Goal: Task Accomplishment & Management: Complete application form

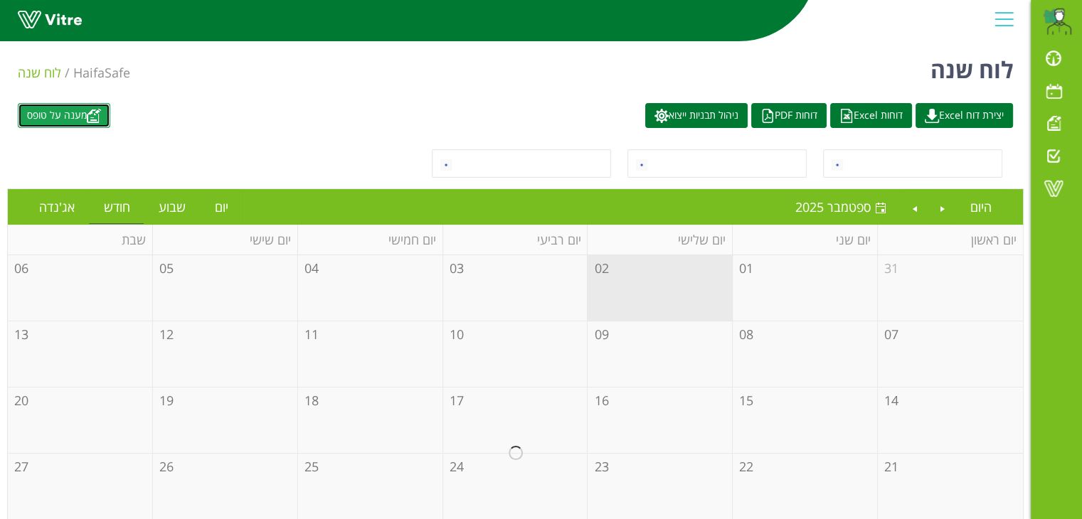
click at [78, 121] on link "מענה על טופס" at bounding box center [64, 115] width 92 height 25
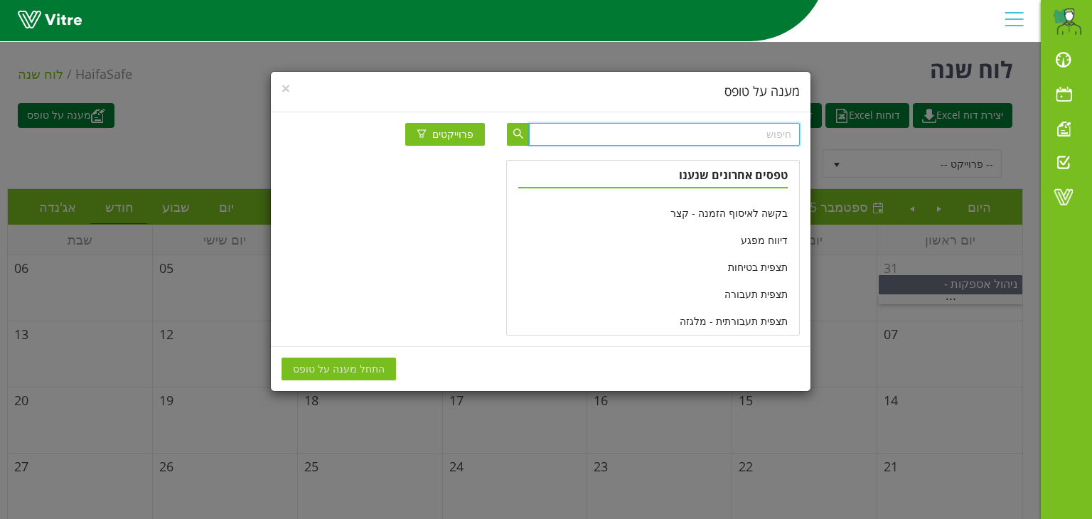
click at [760, 136] on input "text" at bounding box center [664, 134] width 270 height 23
paste input "4500673379S+4500672867S"
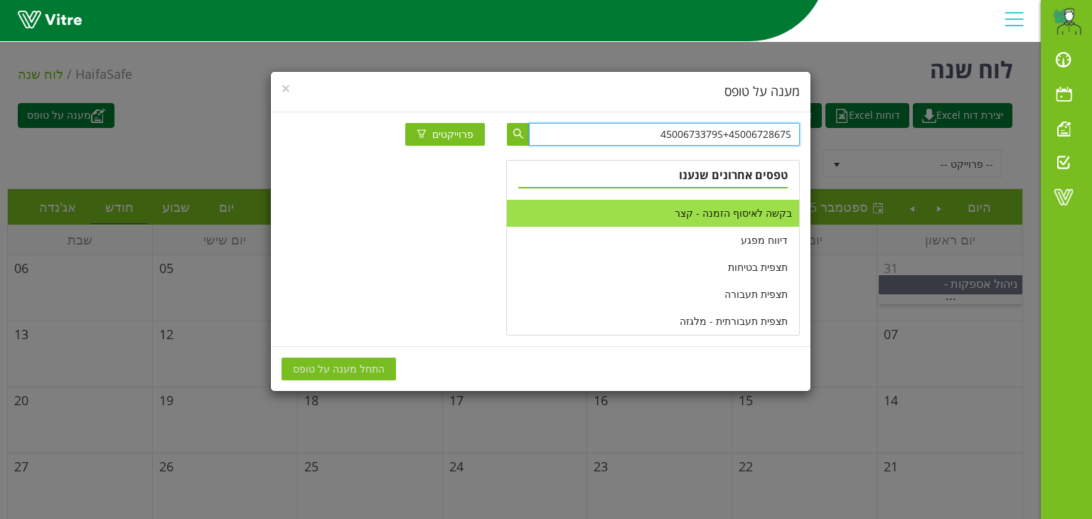
type input "4500673379S+4500672867S"
click at [705, 214] on li "בקשה לאיסוף הזמנה - קצר" at bounding box center [653, 213] width 292 height 27
click at [347, 363] on span "התחל מענה על טופס" at bounding box center [339, 369] width 92 height 16
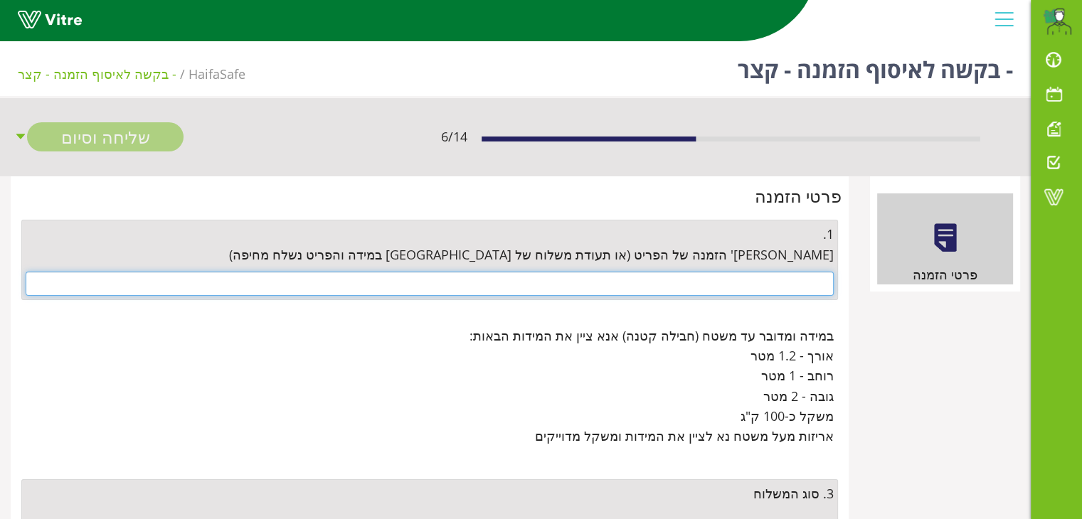
click at [792, 274] on input "text" at bounding box center [430, 284] width 808 height 24
paste input "4500673379S+4500672867S"
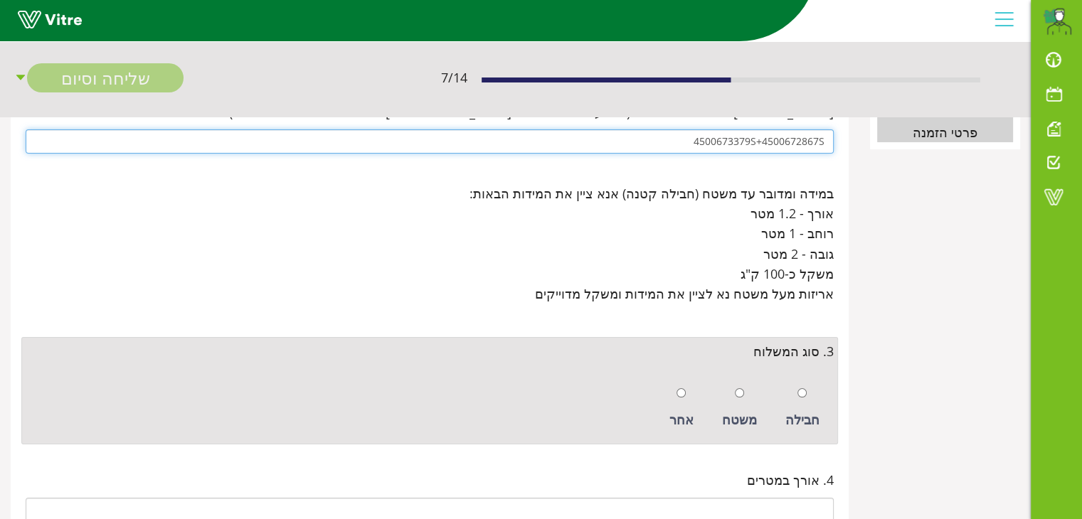
scroll to position [213, 0]
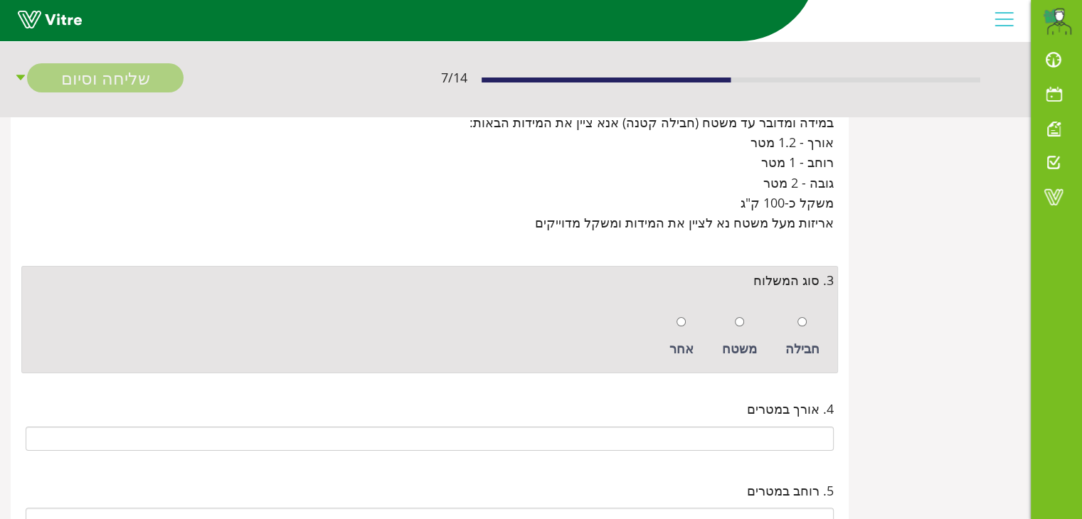
type input "4500673379S+4500672867S"
click at [804, 322] on input "radio" at bounding box center [801, 321] width 9 height 9
radio input "true"
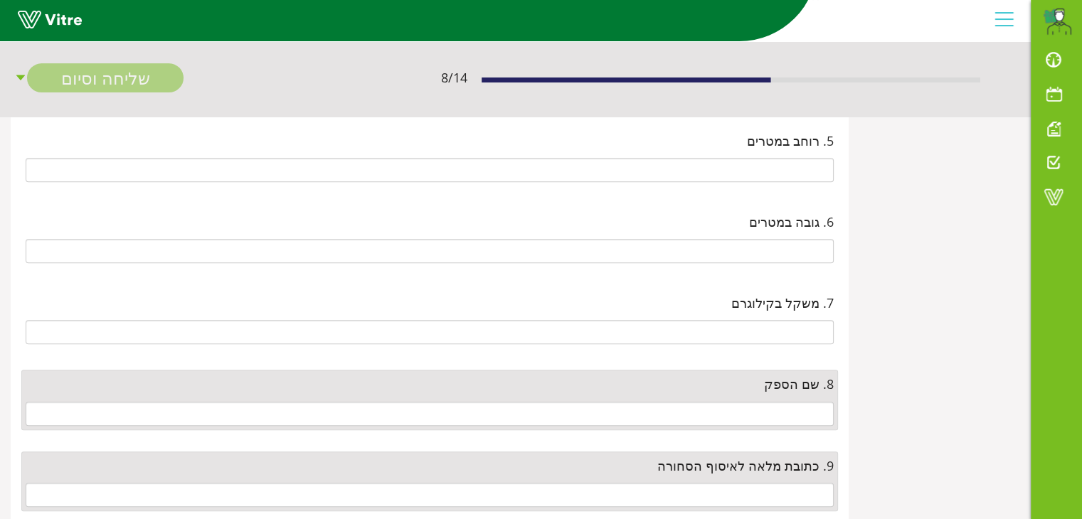
scroll to position [640, 0]
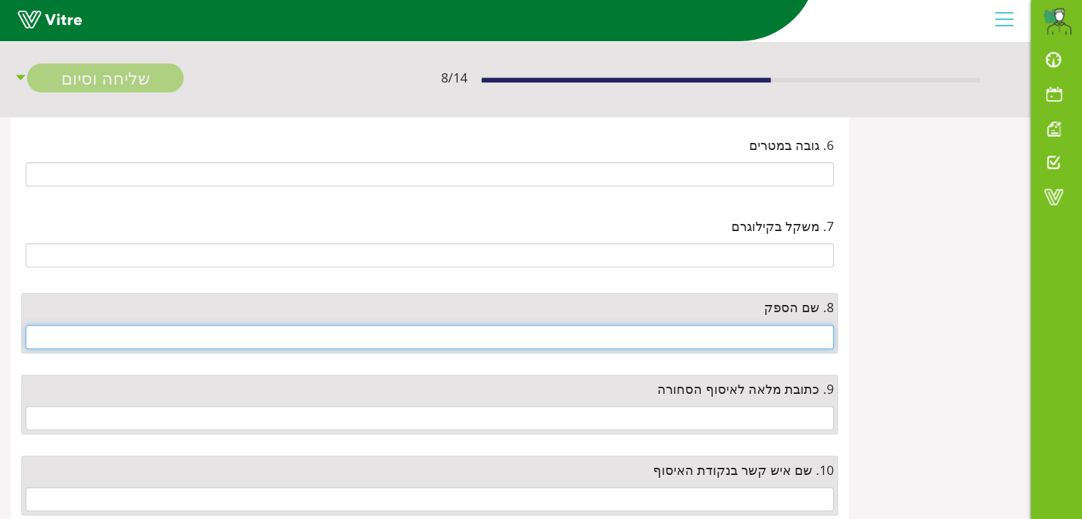
click at [806, 329] on input "text" at bounding box center [430, 337] width 808 height 24
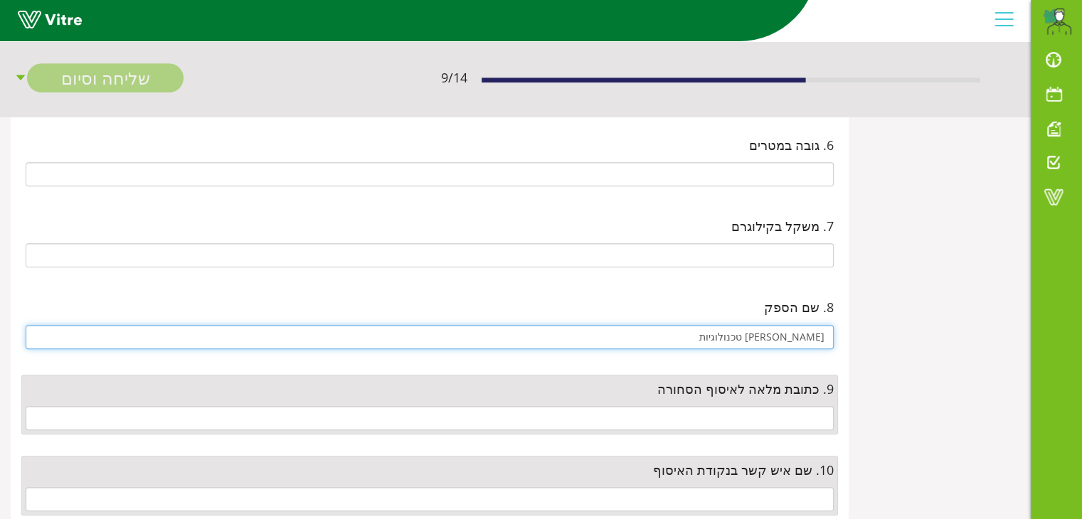
type input "[PERSON_NAME] טכנולוגיות"
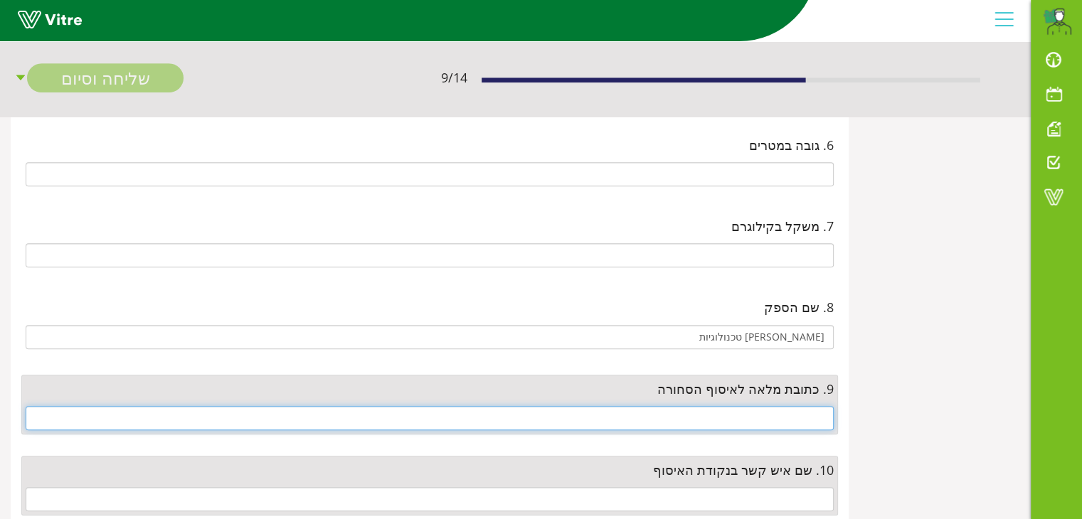
click at [762, 407] on input "text" at bounding box center [430, 418] width 808 height 24
paste input "אדום 26 צומת כנות"
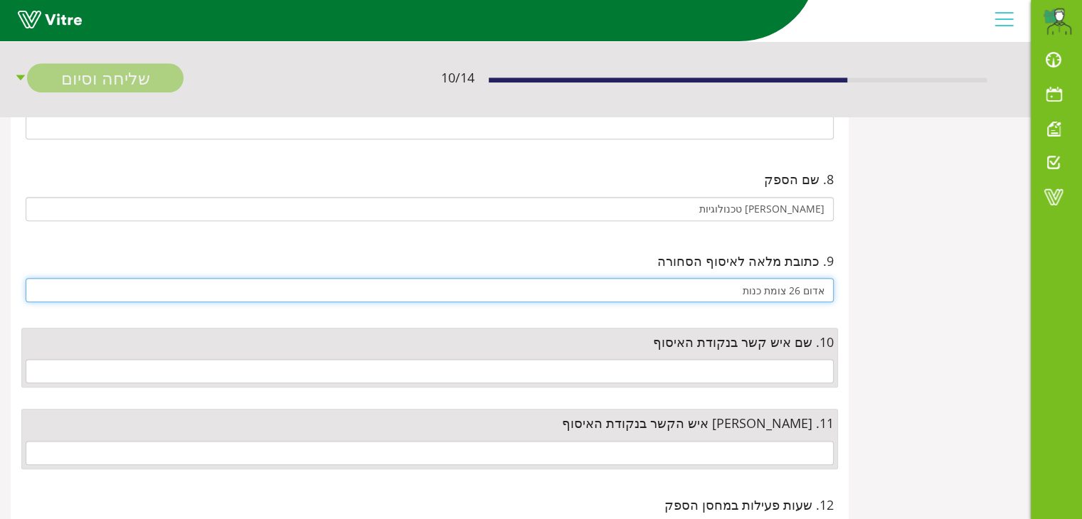
scroll to position [782, 0]
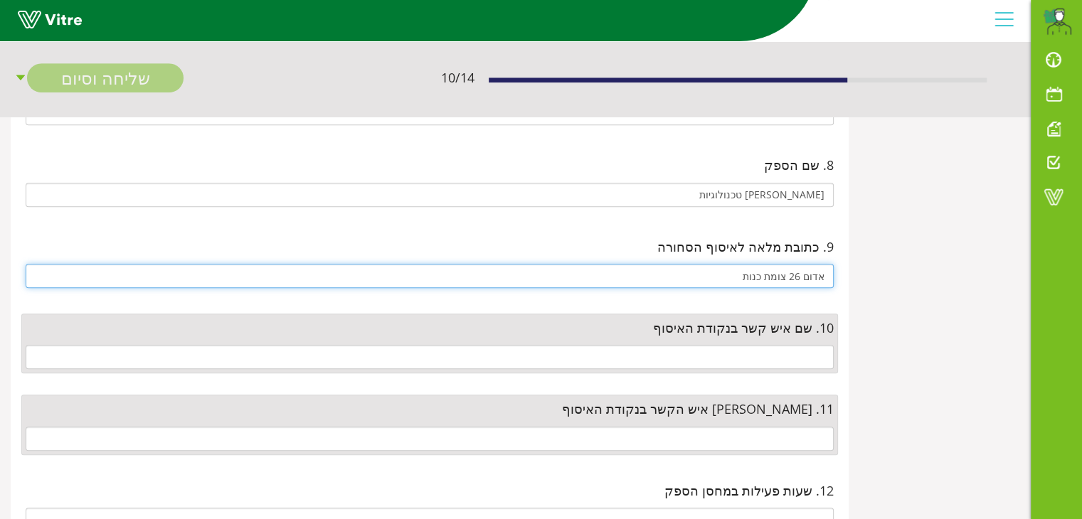
type input "אדום 26 צומת כנות"
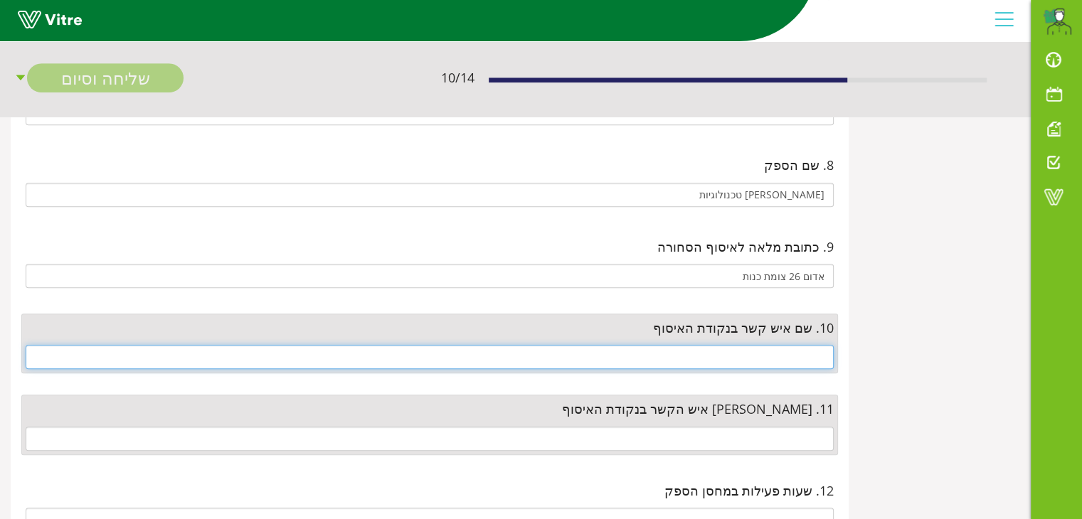
click at [777, 357] on input "text" at bounding box center [430, 357] width 808 height 24
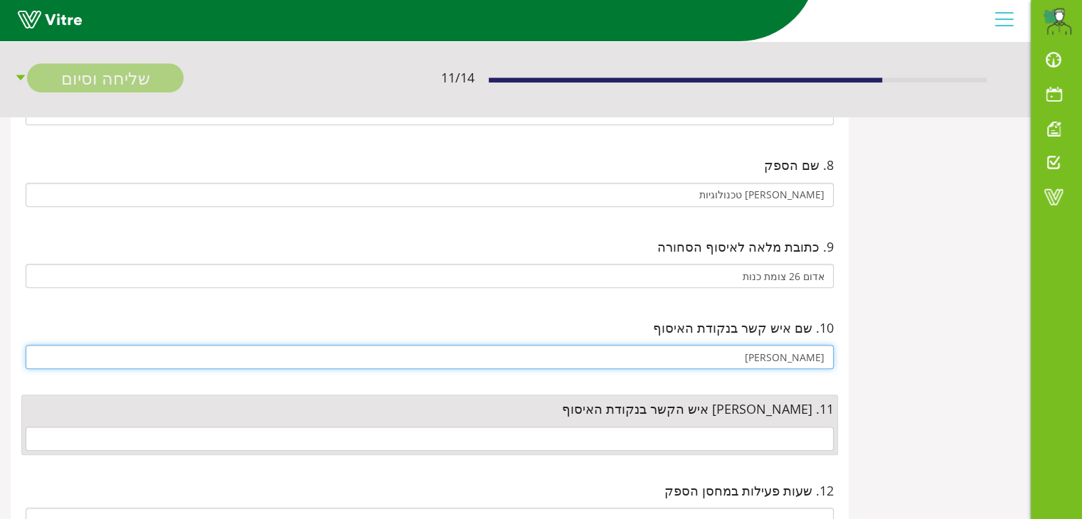
type input "[PERSON_NAME]"
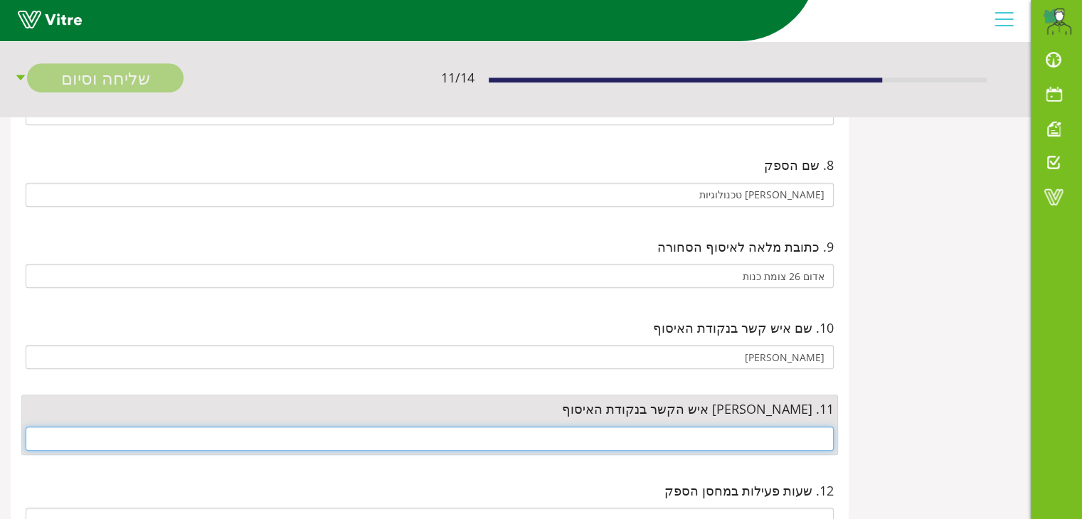
click at [770, 430] on input "text" at bounding box center [430, 439] width 808 height 24
paste input "08-8621615"
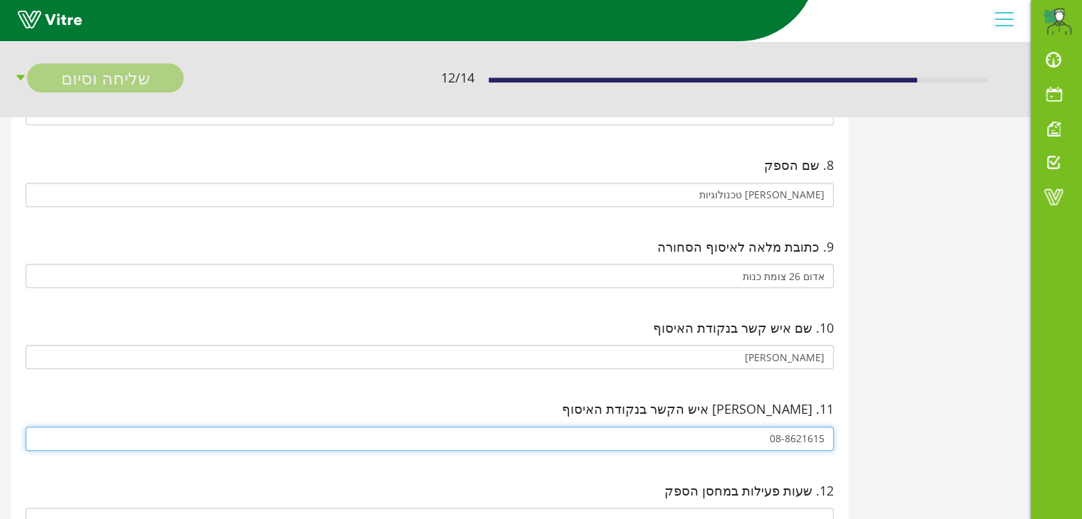
click at [784, 433] on input "08-8621615" at bounding box center [430, 439] width 808 height 24
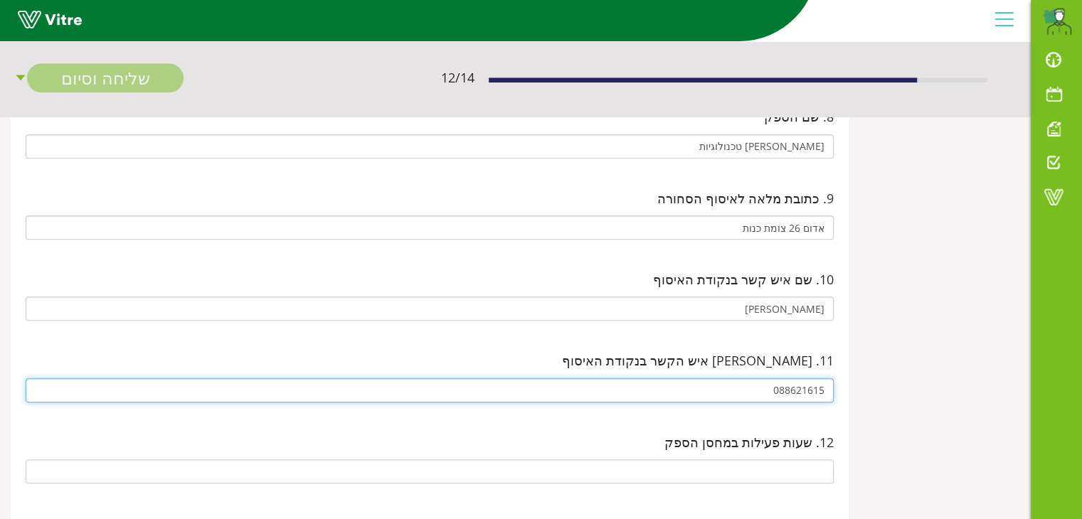
scroll to position [853, 0]
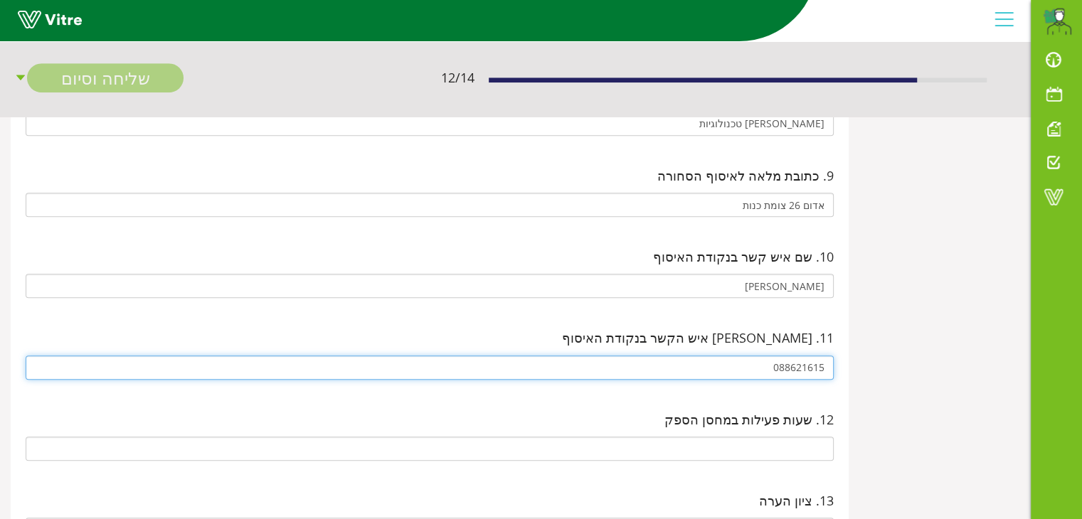
type input "088621615"
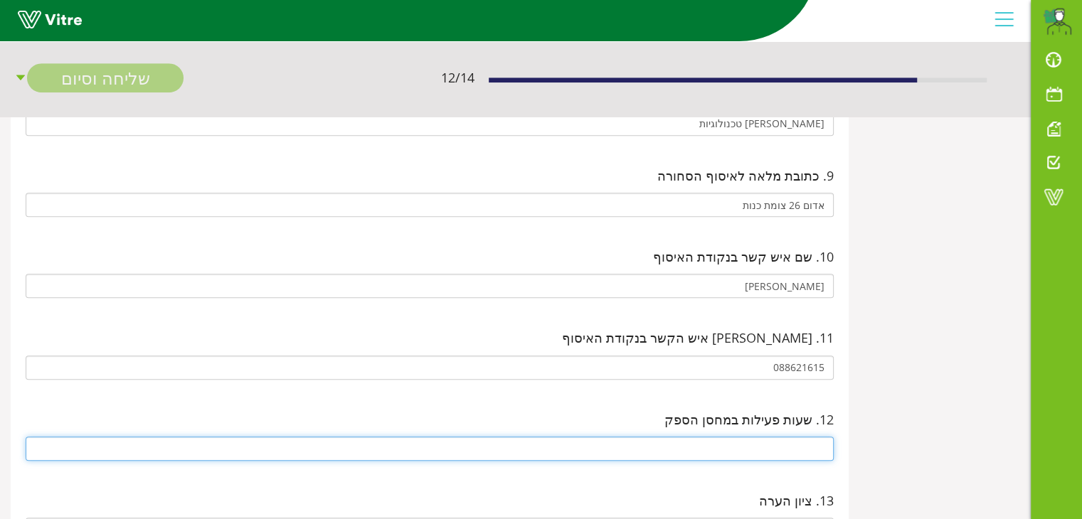
click at [792, 449] on input "text" at bounding box center [430, 449] width 808 height 24
paste input "מ8:00-15:30"
click at [823, 447] on input "מ8:00-15:30" at bounding box center [430, 449] width 808 height 24
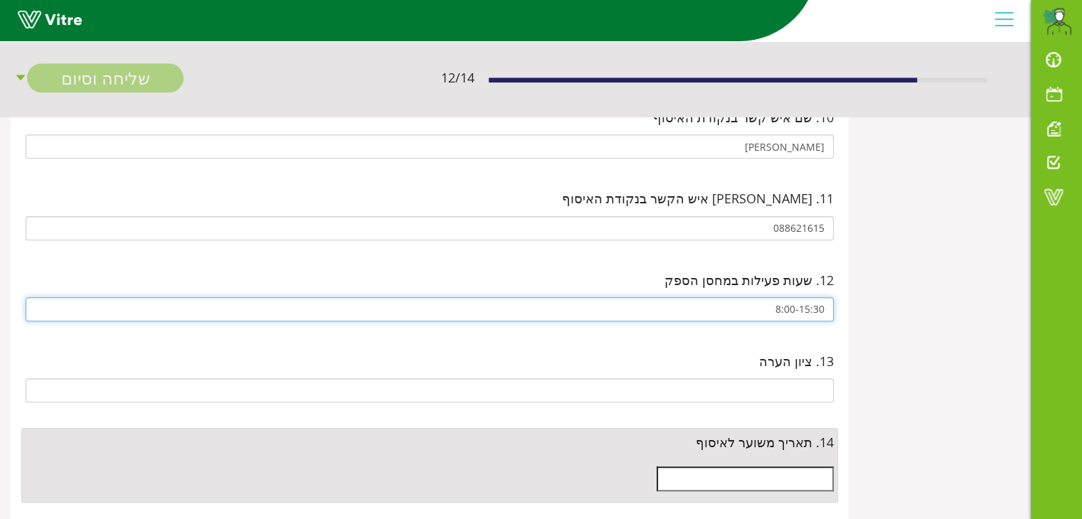
scroll to position [996, 0]
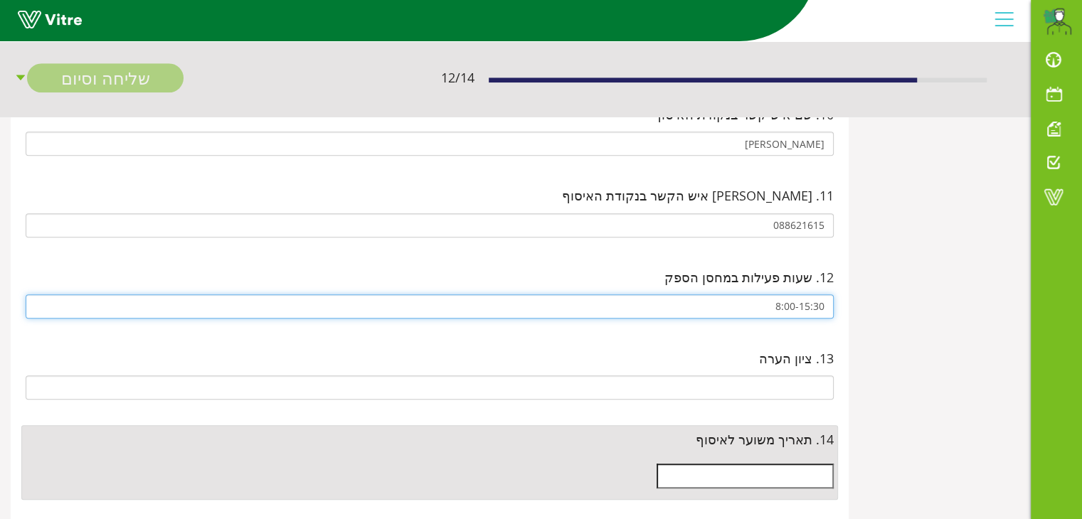
type input "8:00-15:30"
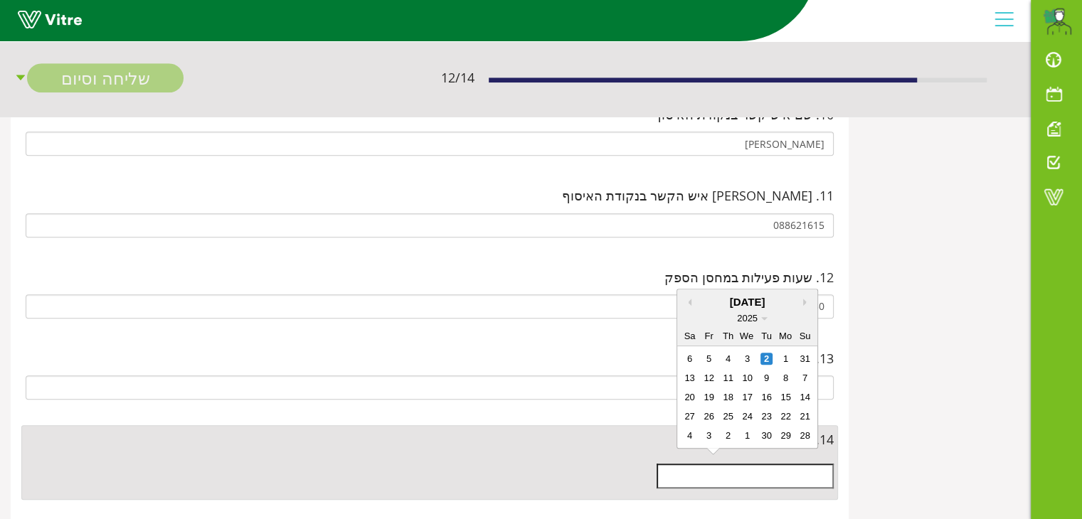
click at [780, 464] on input "text" at bounding box center [744, 476] width 177 height 24
click at [748, 356] on div "3" at bounding box center [747, 359] width 12 height 12
type input "[DATE]"
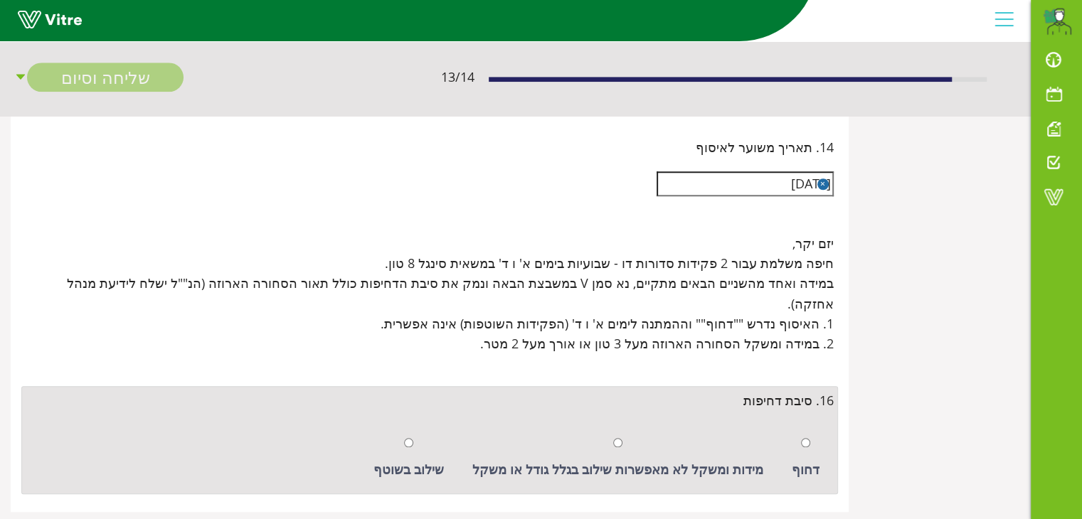
scroll to position [1292, 0]
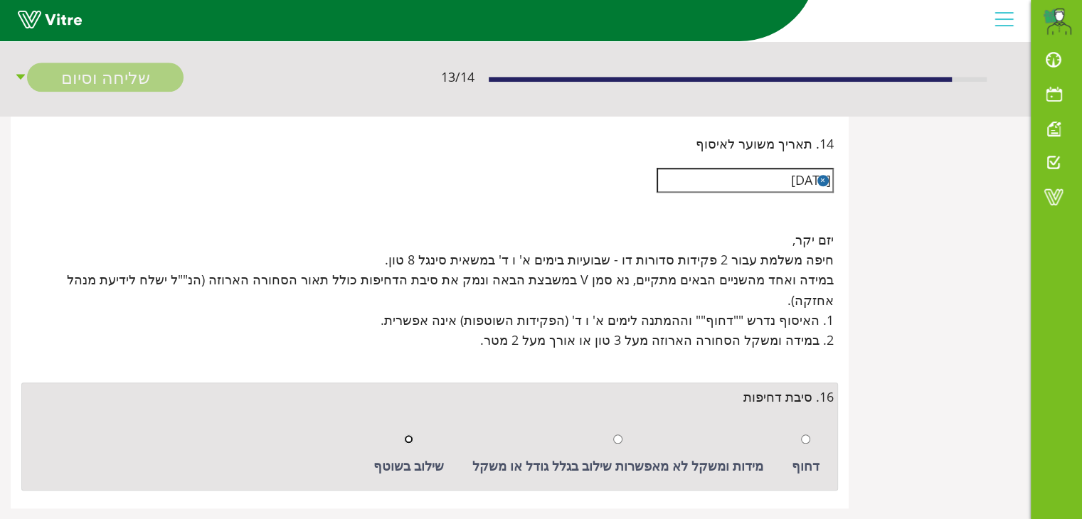
click at [413, 435] on input "radio" at bounding box center [408, 439] width 9 height 9
radio input "true"
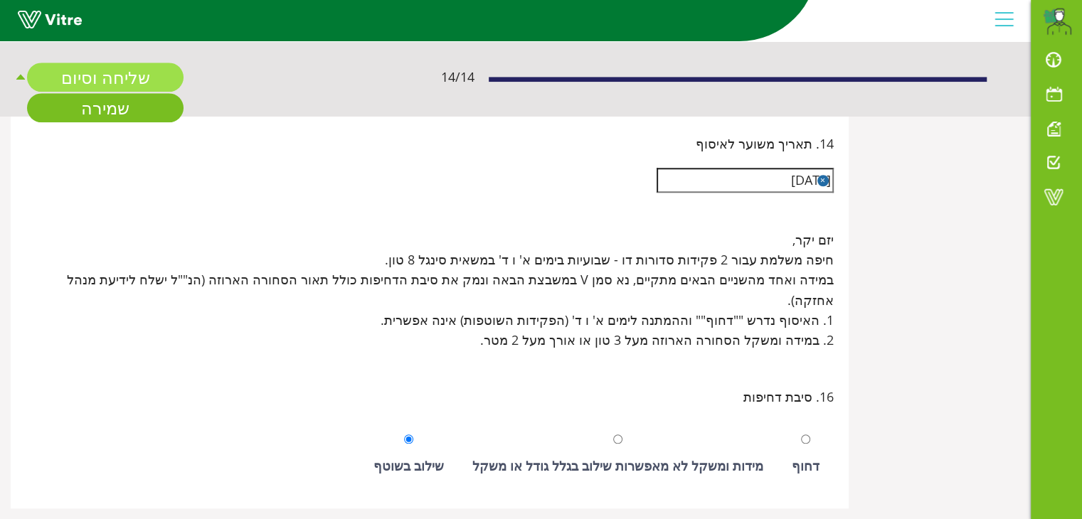
click at [142, 78] on link "שליחה וסיום" at bounding box center [105, 77] width 156 height 29
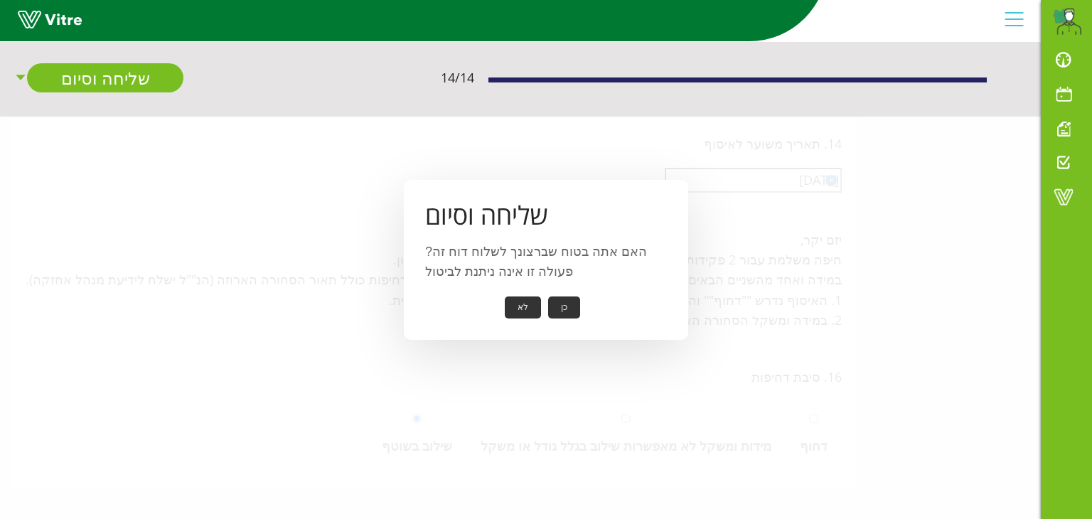
click at [573, 314] on button "כן" at bounding box center [564, 308] width 32 height 22
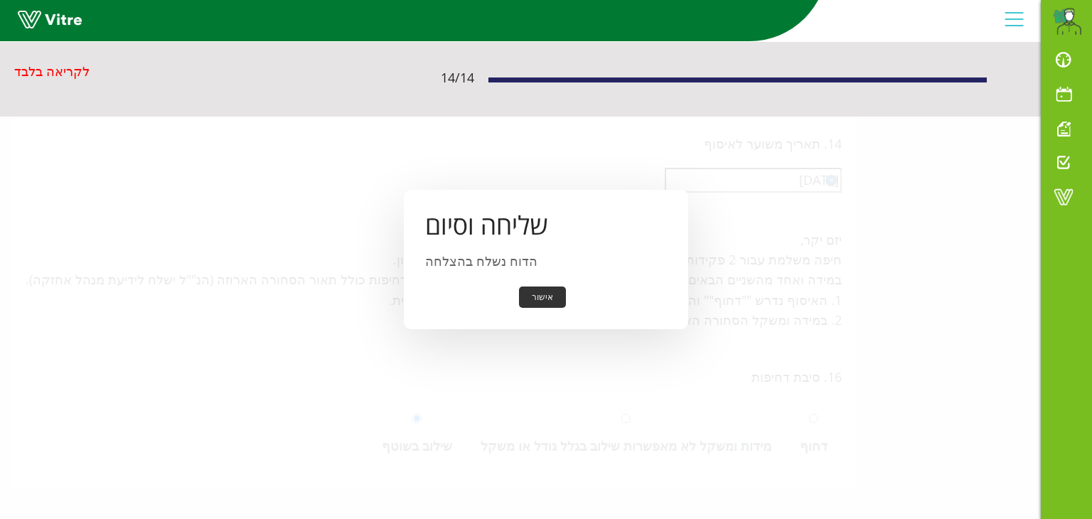
click at [555, 296] on button "אישור" at bounding box center [542, 298] width 47 height 22
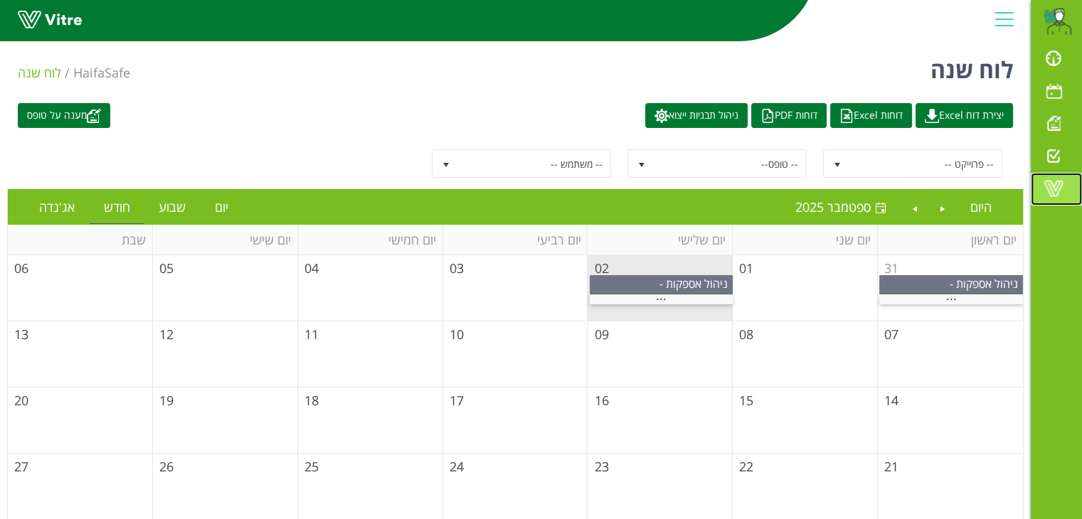
click at [1058, 188] on span at bounding box center [1053, 188] width 36 height 17
